Goal: Task Accomplishment & Management: Manage account settings

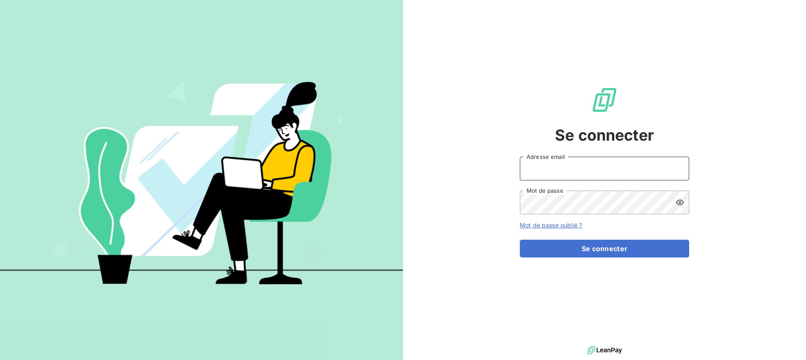
click at [580, 172] on input "Adresse email" at bounding box center [604, 169] width 169 height 24
type input "[DOMAIN_NAME][EMAIL_ADDRESS][DOMAIN_NAME]"
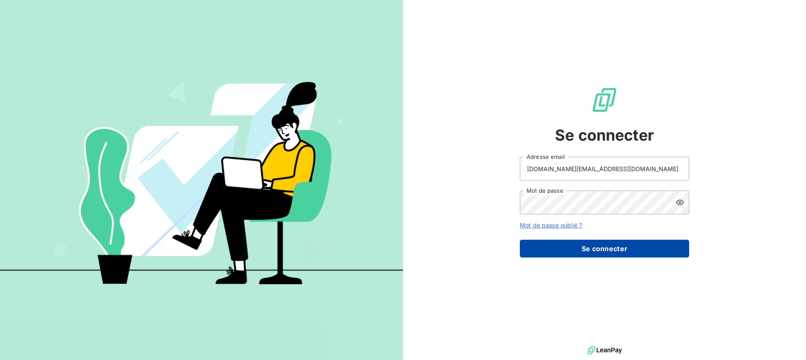
click at [612, 248] on button "Se connecter" at bounding box center [604, 248] width 169 height 18
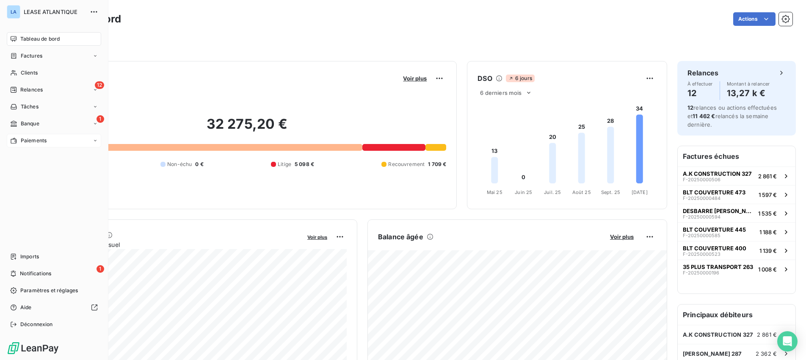
click at [27, 141] on span "Paiements" at bounding box center [34, 141] width 26 height 8
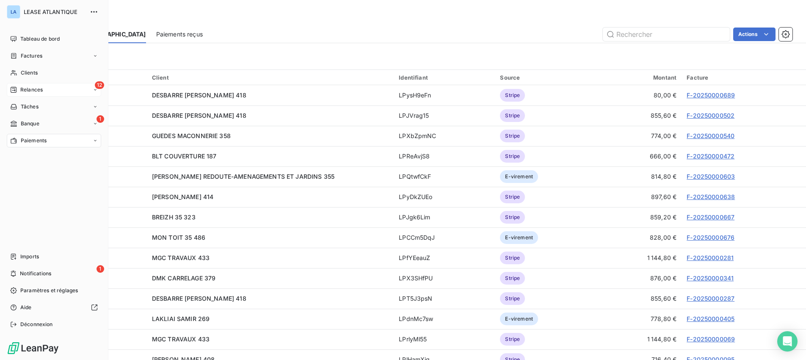
click at [27, 88] on span "Relances" at bounding box center [31, 90] width 22 height 8
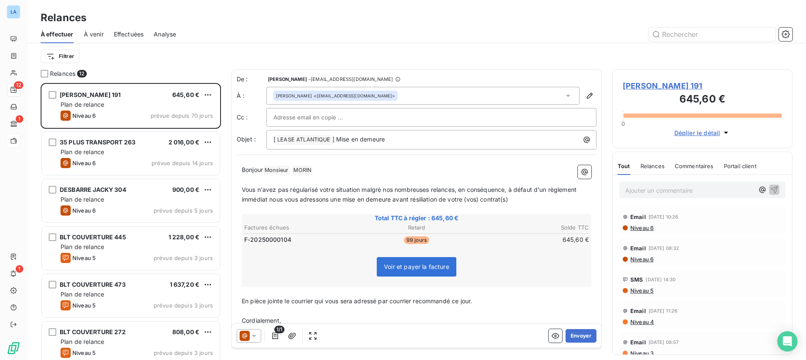
click at [92, 35] on span "À venir" at bounding box center [94, 34] width 20 height 8
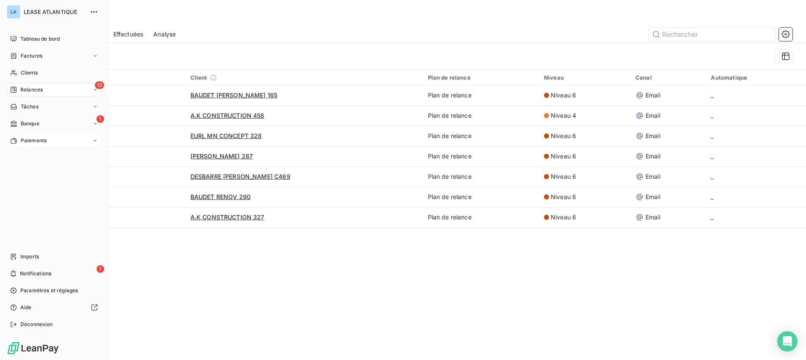
click at [31, 137] on span "Paiements" at bounding box center [34, 141] width 26 height 8
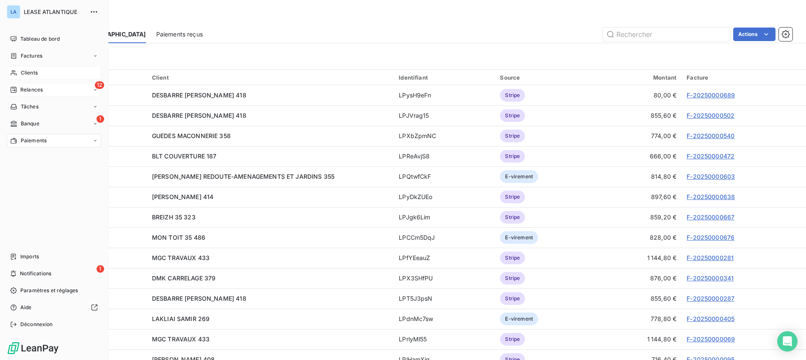
click at [33, 72] on span "Clients" at bounding box center [29, 73] width 17 height 8
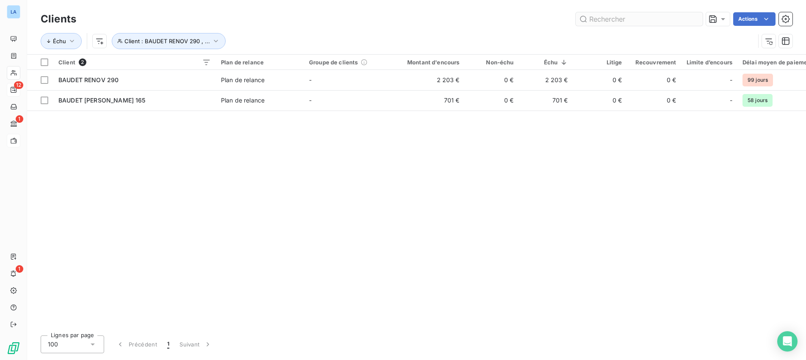
click at [635, 20] on input "text" at bounding box center [638, 19] width 127 height 14
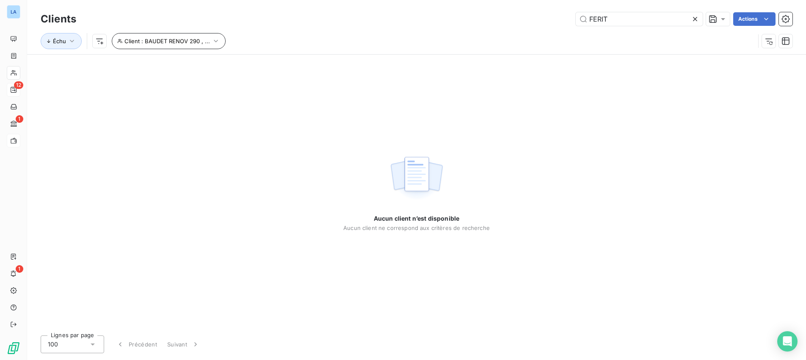
type input "FERIT"
click at [220, 41] on button "Client : BAUDET RENOV 290 , ..." at bounding box center [169, 41] width 114 height 16
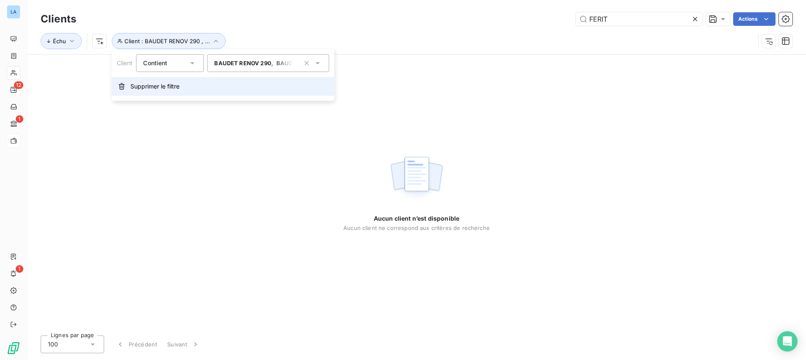
click at [157, 85] on span "Supprimer le filtre" at bounding box center [154, 86] width 49 height 8
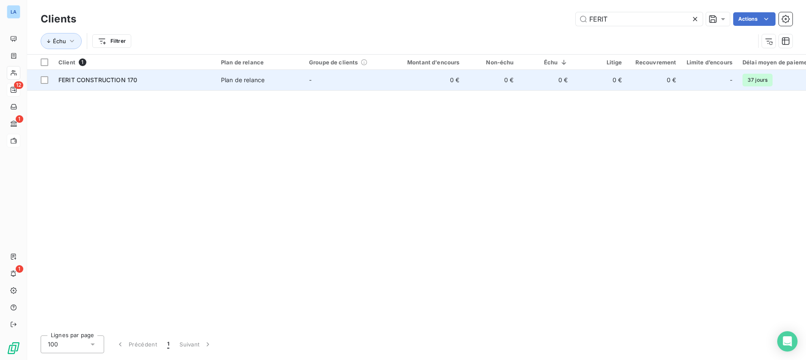
click at [108, 79] on span "FERIT CONSTRUCTION 170" at bounding box center [97, 79] width 79 height 7
